Goal: Task Accomplishment & Management: Complete application form

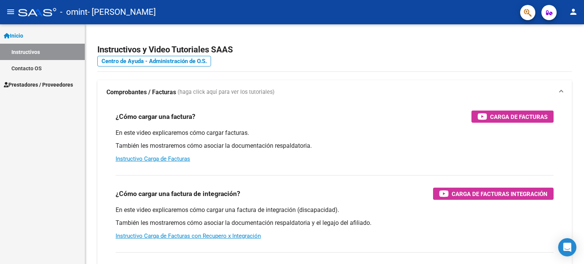
click at [29, 85] on span "Prestadores / Proveedores" at bounding box center [38, 85] width 69 height 8
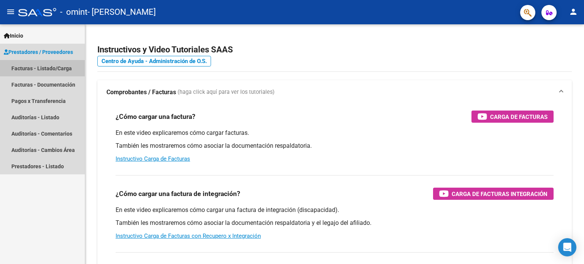
click at [46, 66] on link "Facturas - Listado/Carga" at bounding box center [42, 68] width 85 height 16
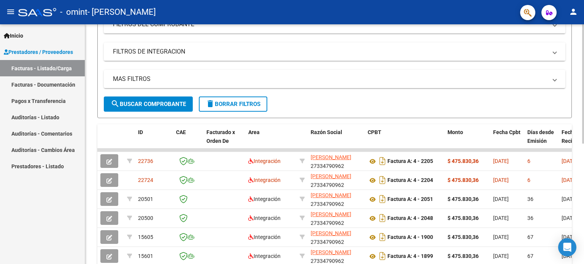
scroll to position [152, 0]
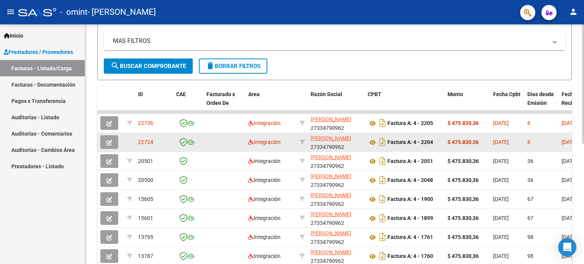
click at [112, 142] on button "button" at bounding box center [109, 142] width 18 height 14
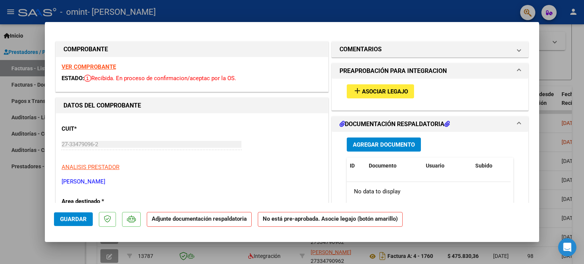
click at [396, 87] on button "add Asociar Legajo" at bounding box center [380, 91] width 67 height 14
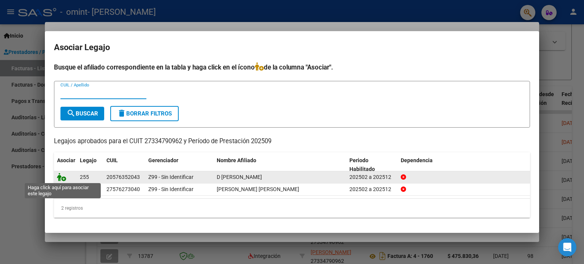
click at [63, 178] on icon at bounding box center [61, 177] width 9 height 8
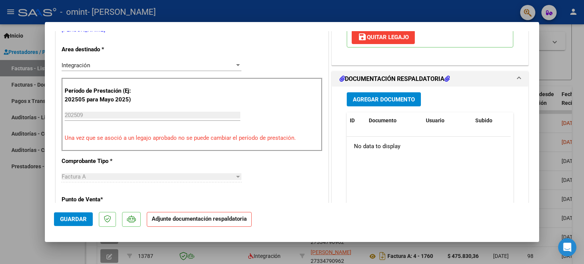
click at [363, 100] on span "Agregar Documento" at bounding box center [384, 99] width 62 height 7
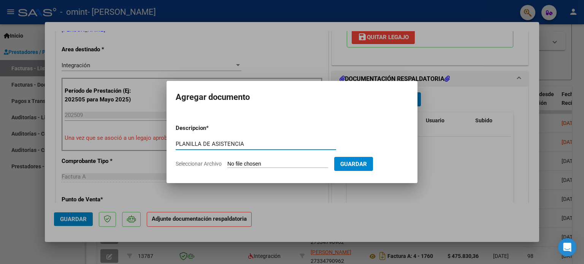
type input "PLANILLA DE ASISTENCIA"
click at [280, 162] on input "Seleccionar Archivo" at bounding box center [278, 164] width 101 height 7
click at [256, 164] on input "Seleccionar Archivo" at bounding box center [278, 164] width 101 height 7
type input "C:\fakepath\PLANILLA_57635204_D'AMICO_202509.pdf"
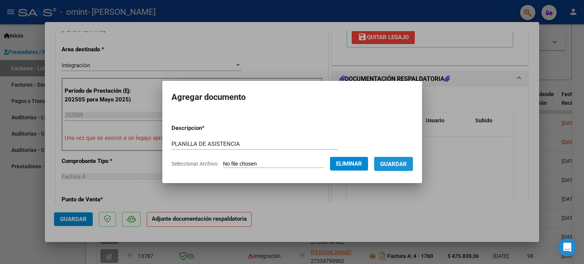
click at [404, 161] on span "Guardar" at bounding box center [393, 164] width 27 height 7
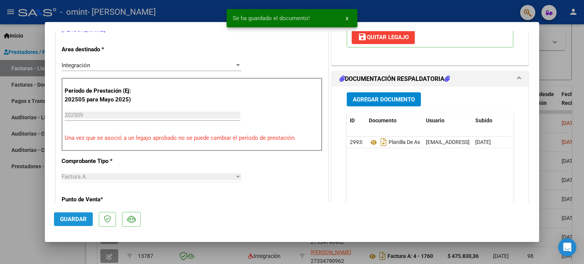
click at [67, 219] on span "Guardar" at bounding box center [73, 219] width 27 height 7
